Goal: Transaction & Acquisition: Obtain resource

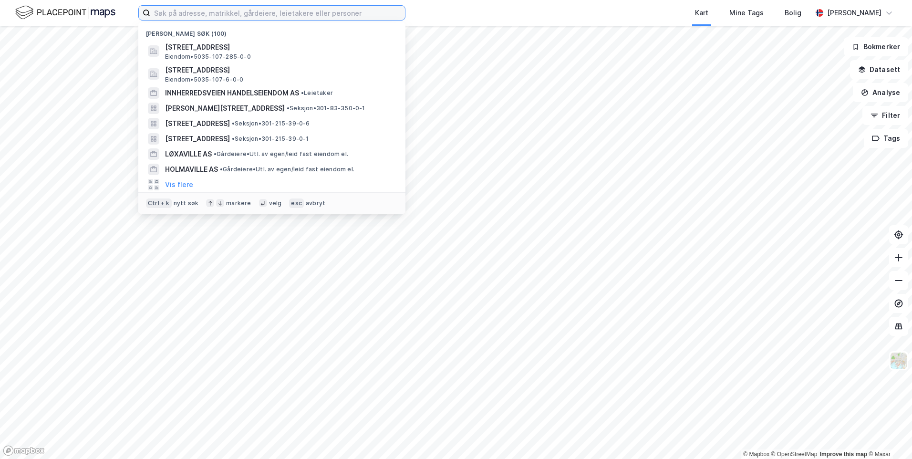
click at [341, 11] on input at bounding box center [277, 13] width 255 height 14
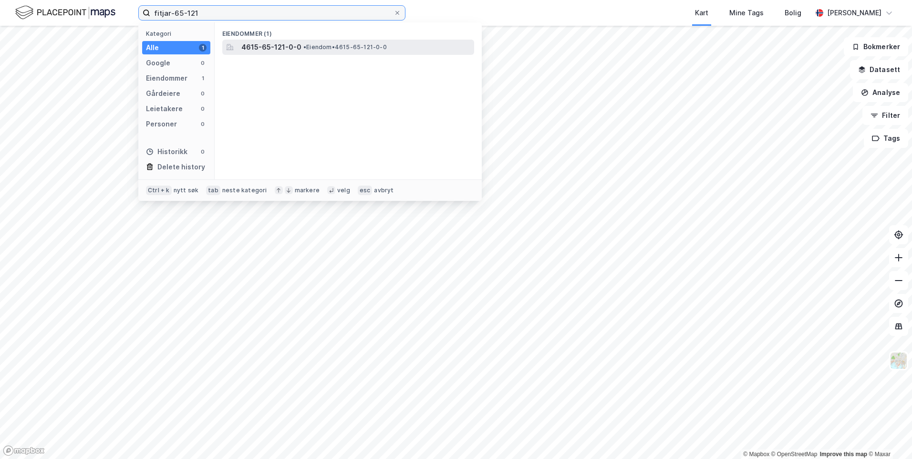
type input "fitjar-65-121"
click at [327, 47] on span "• Eiendom • 4615-65-121-0-0" at bounding box center [345, 47] width 84 height 8
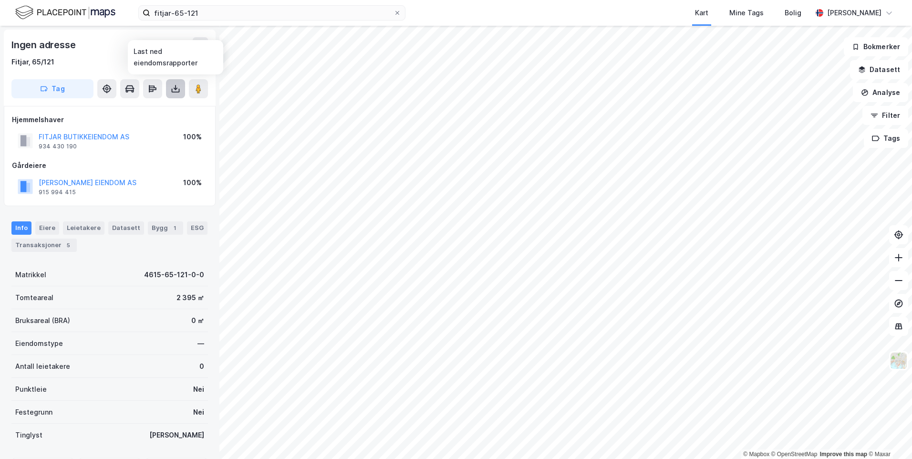
click at [173, 95] on button at bounding box center [175, 88] width 19 height 19
click at [151, 108] on div "Last ned grunnbok" at bounding box center [128, 108] width 55 height 8
